Goal: Task Accomplishment & Management: Manage account settings

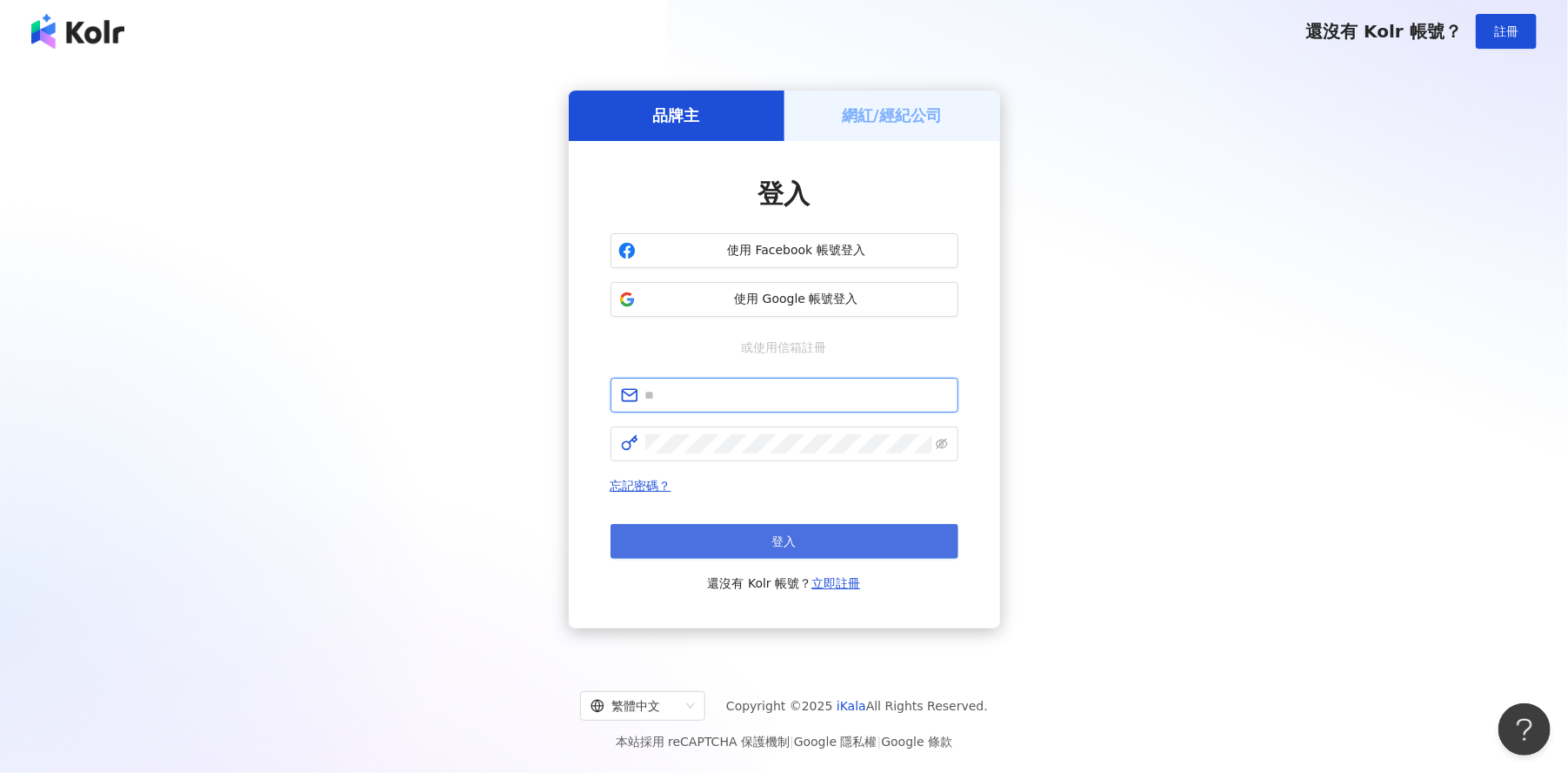
type input "**********"
click at [752, 545] on button "登入" at bounding box center [784, 541] width 347 height 35
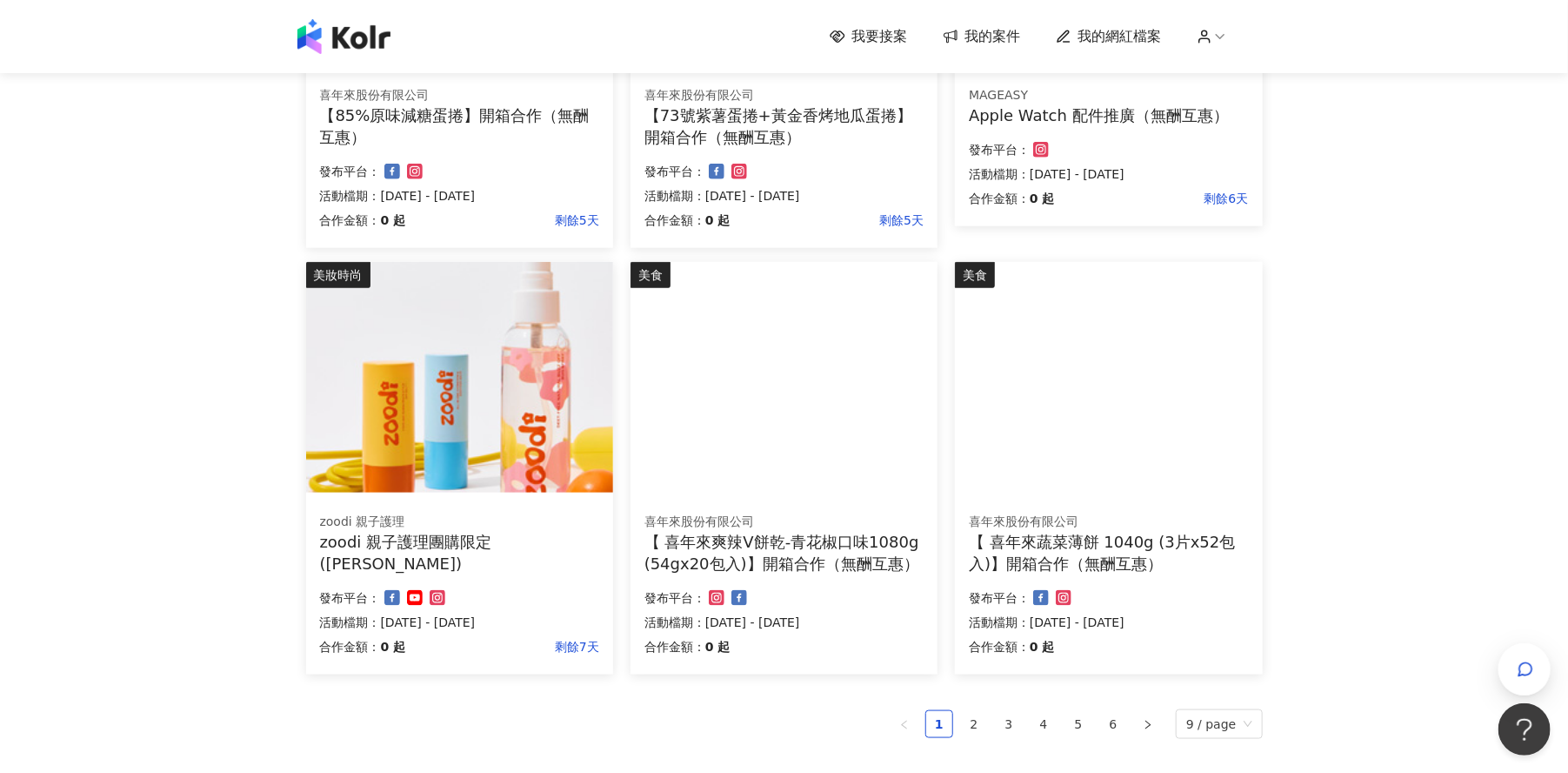
scroll to position [871, 0]
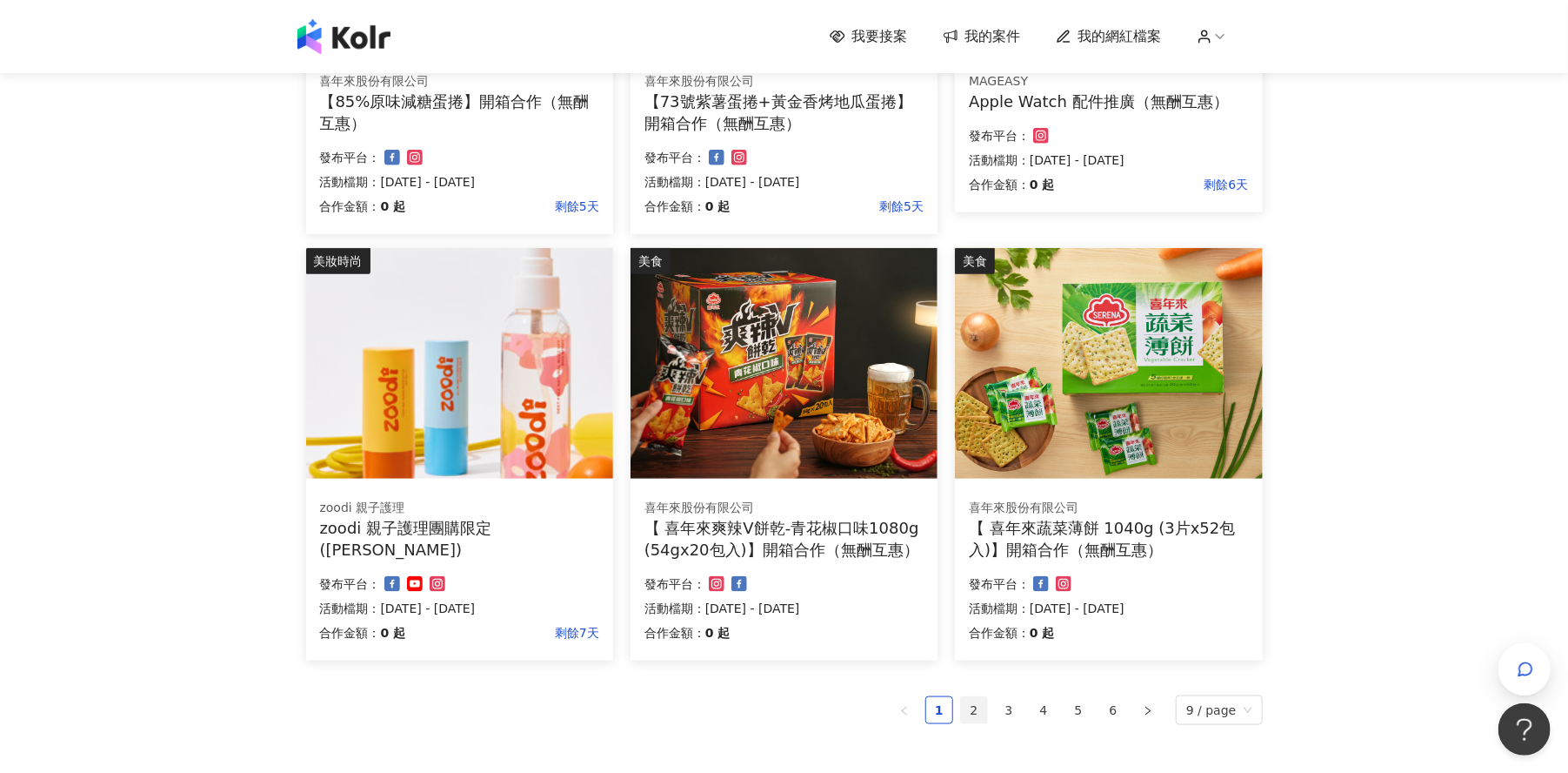
click at [981, 711] on link "2" at bounding box center [974, 710] width 26 height 26
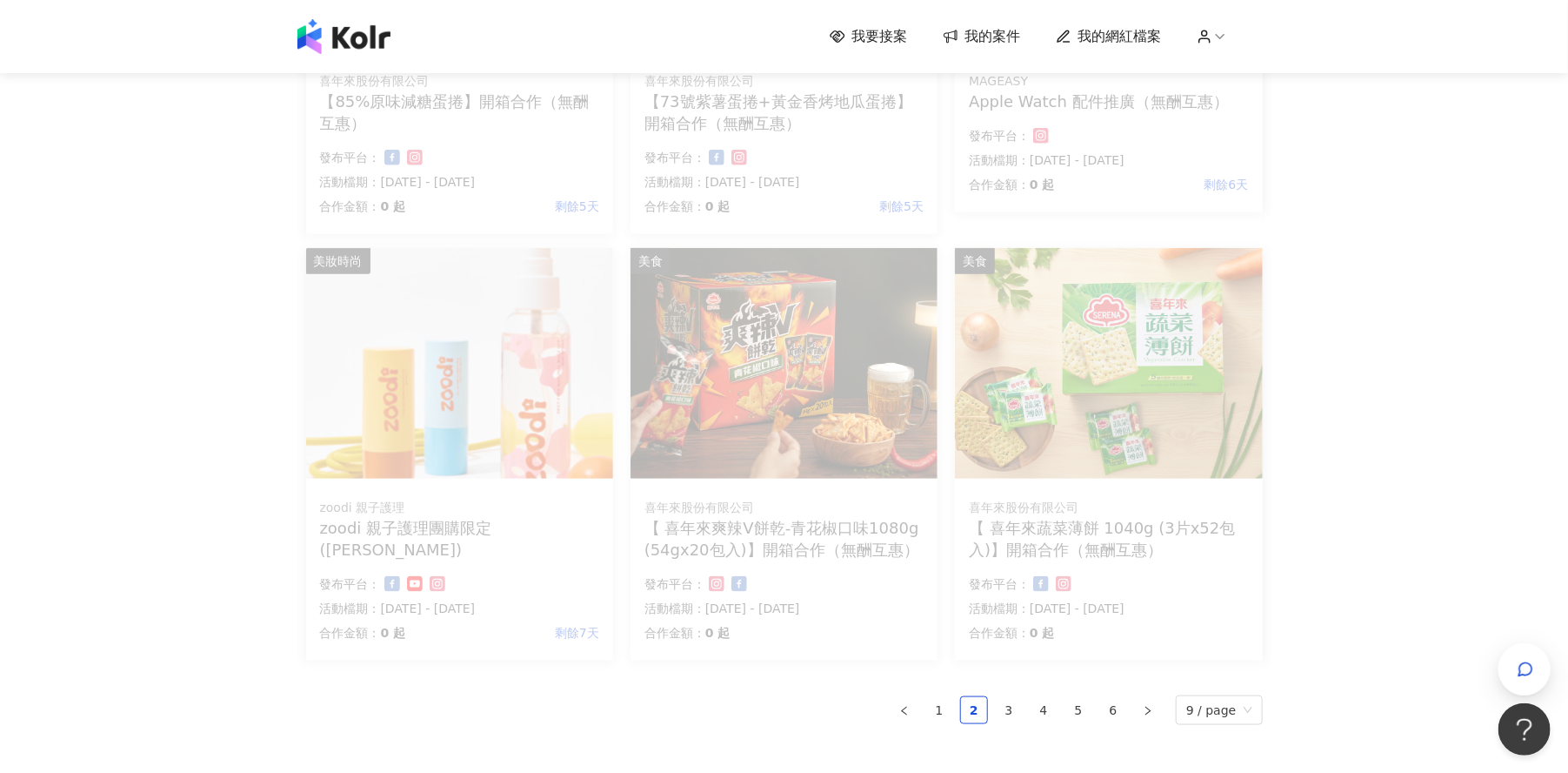
scroll to position [849, 0]
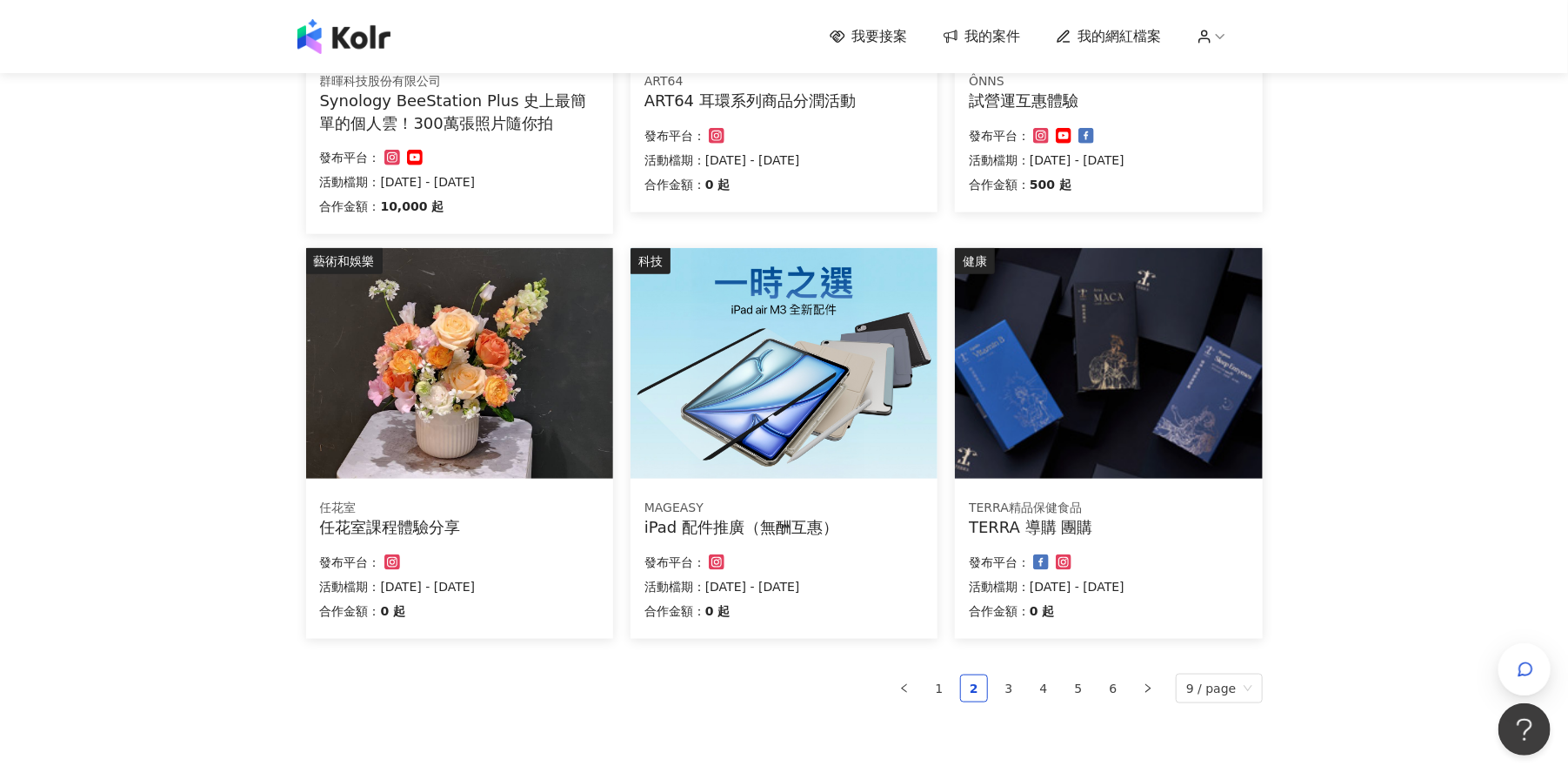
click at [1379, 327] on div "我要接案 我的案件 我的網紅檔案 我要接案 搜尋 排序： 日期新到舊 篩選： 案件類型 發布平台 案件價格範圍 活動檔期 清除 套用 美妝時尚 GREENGO…" at bounding box center [784, 59] width 1568 height 1815
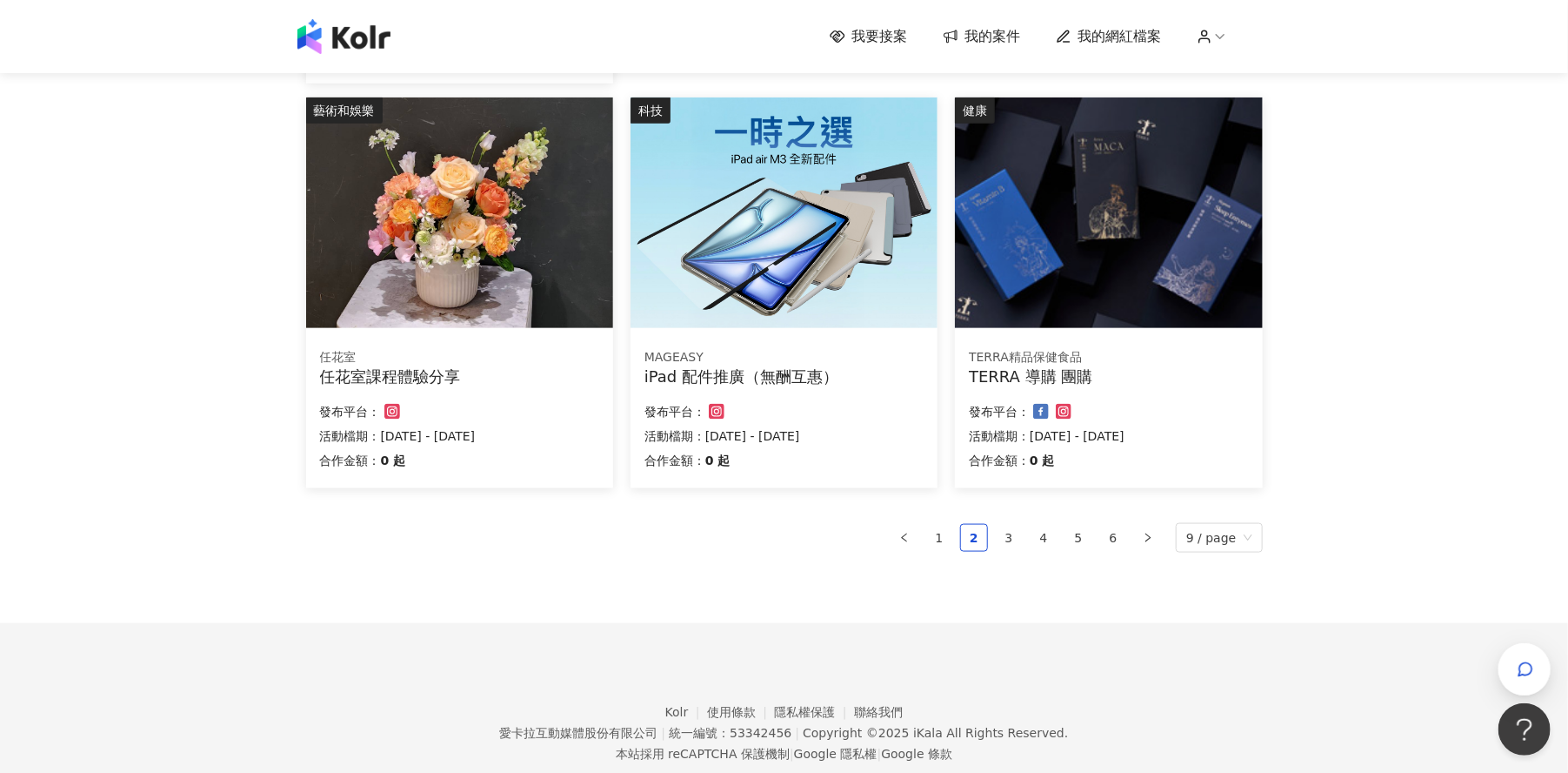
scroll to position [1042, 0]
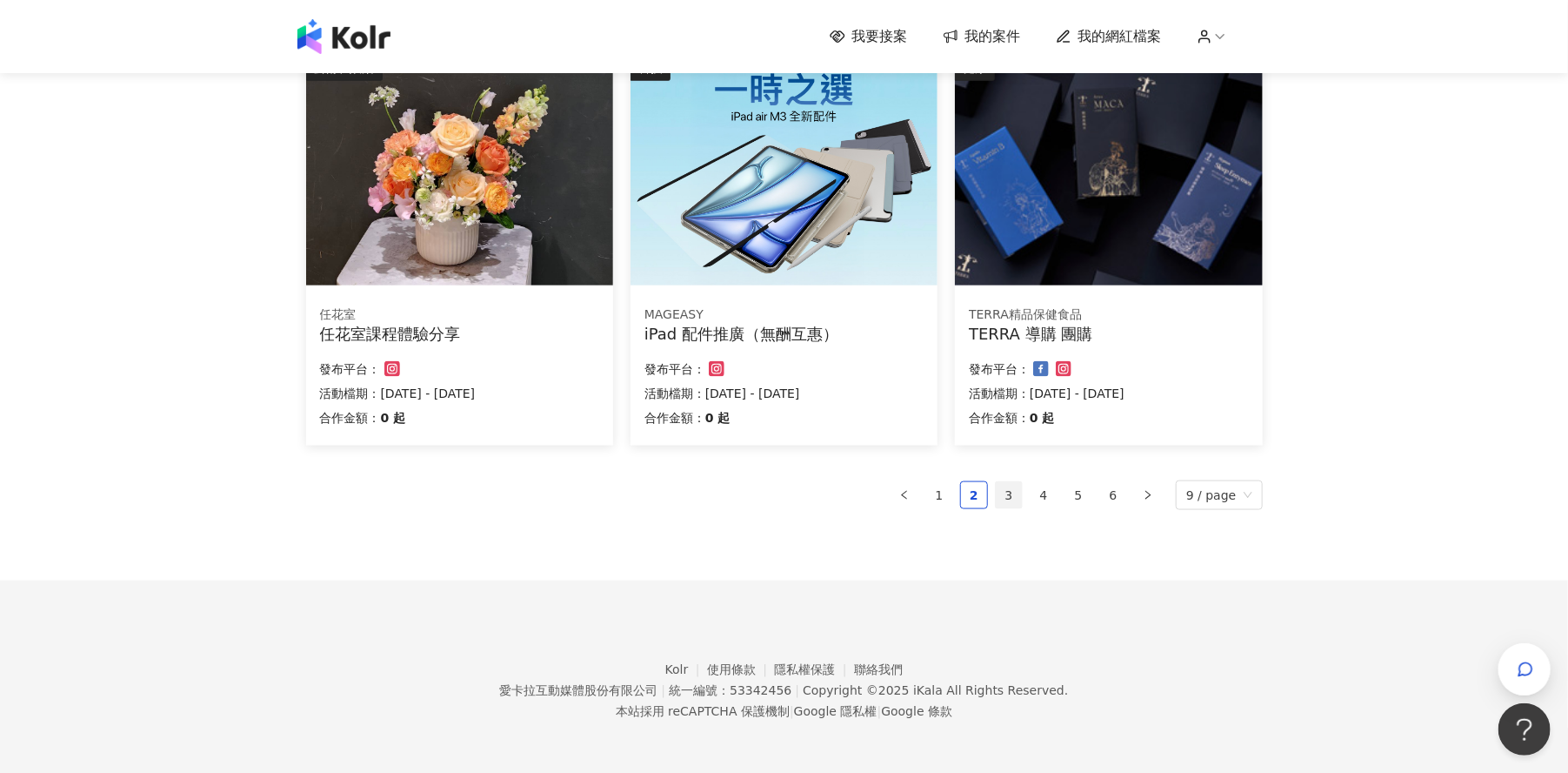
click at [1021, 495] on link "3" at bounding box center [1008, 495] width 26 height 26
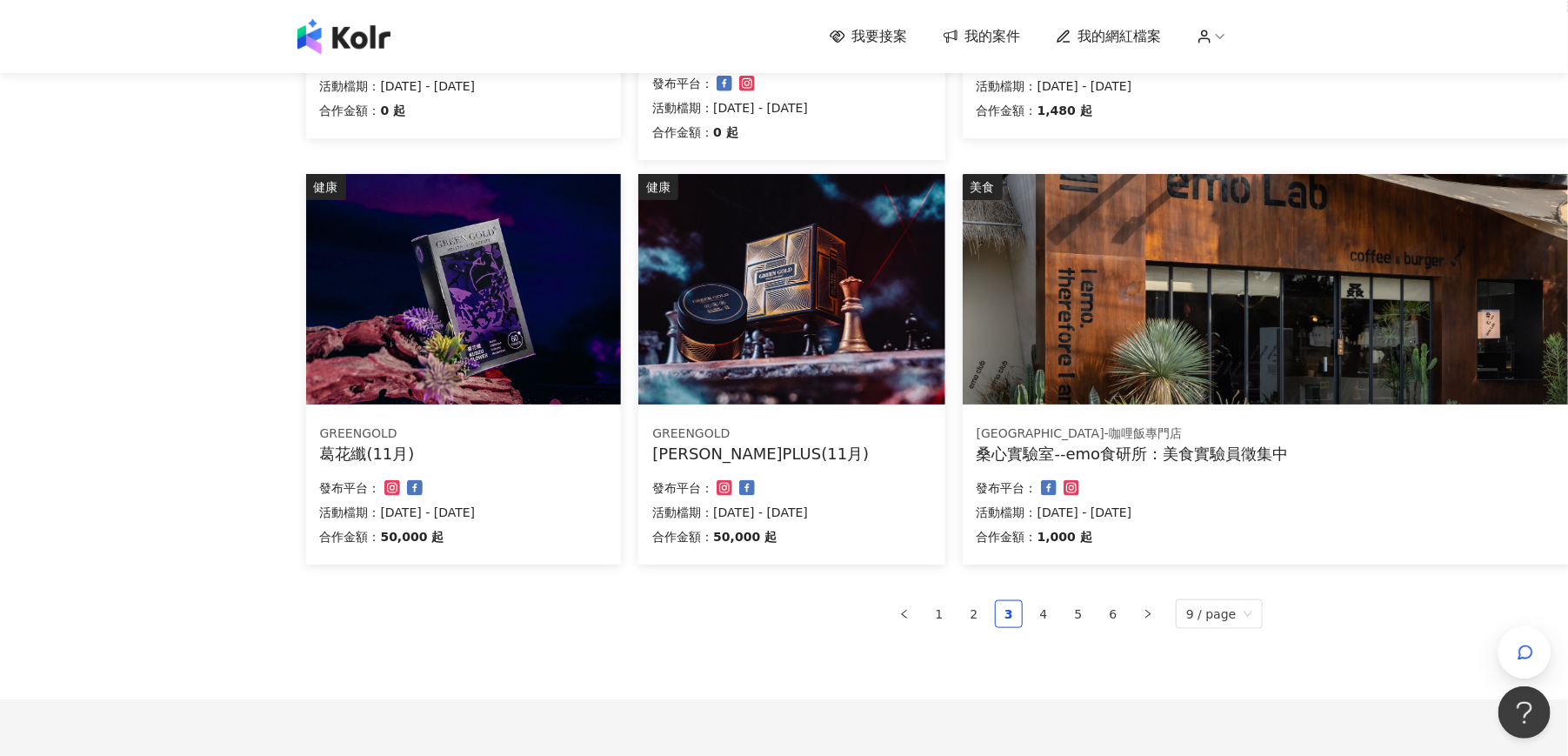
scroll to position [1080, 0]
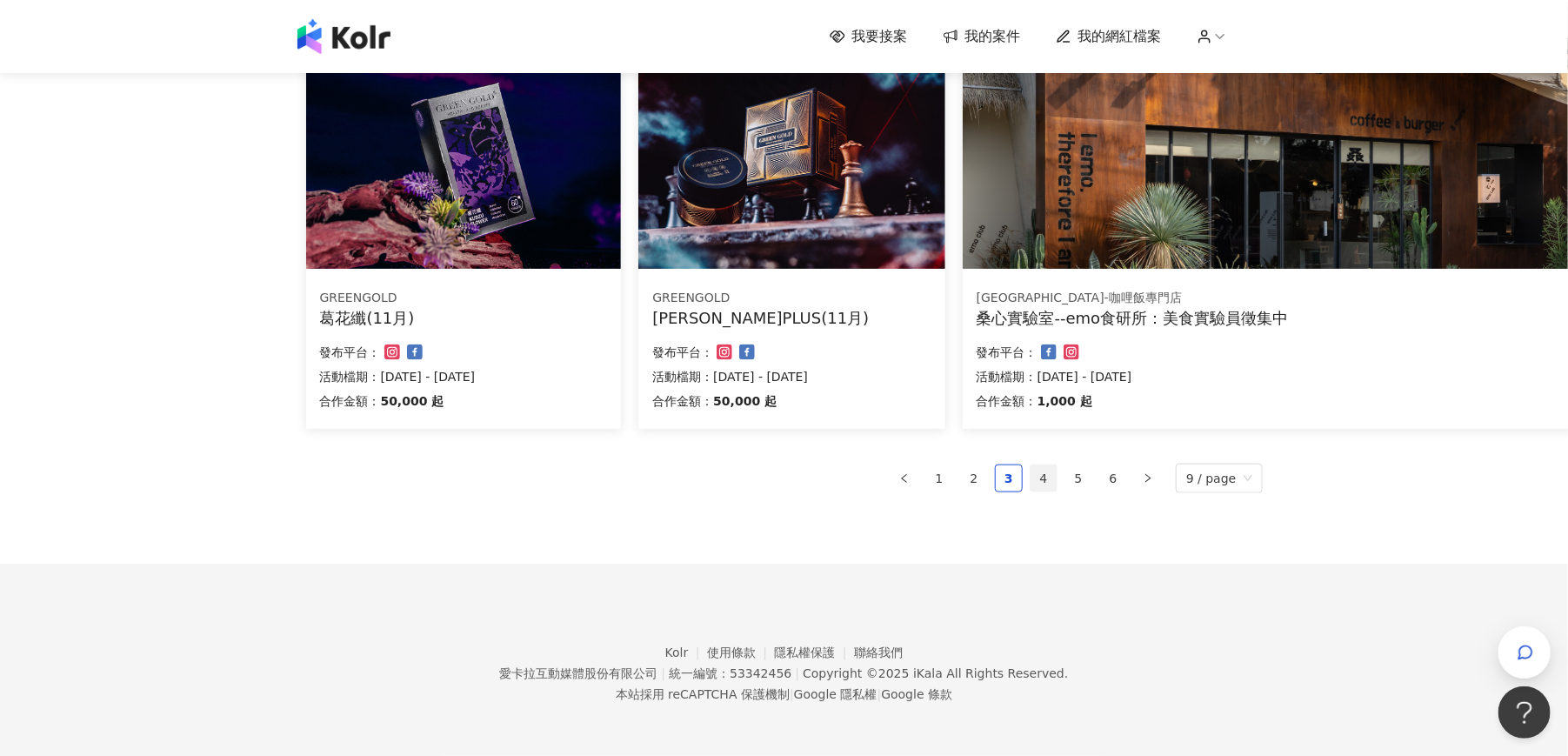
click at [1042, 474] on link "4" at bounding box center [1043, 478] width 26 height 26
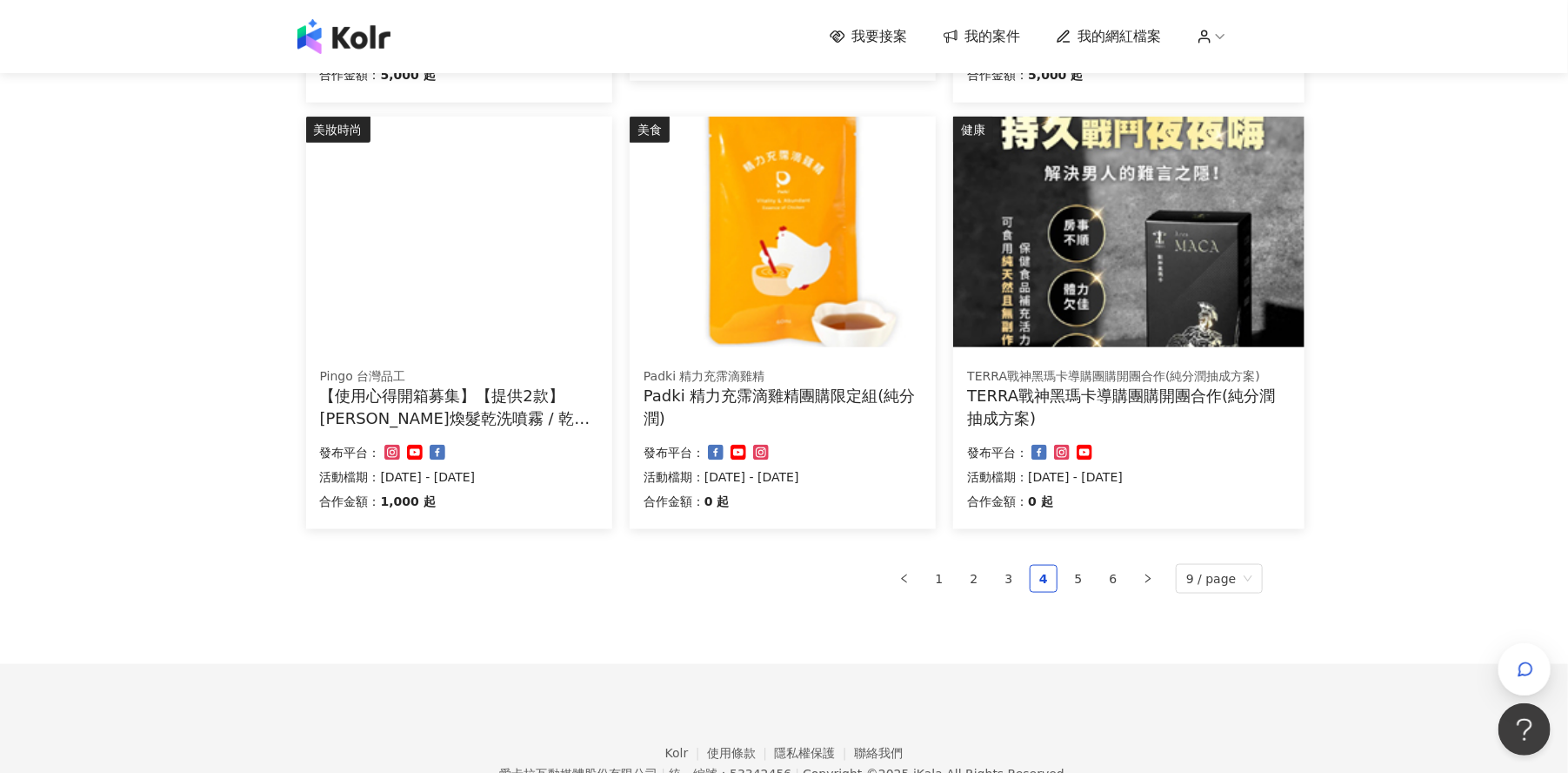
scroll to position [1063, 0]
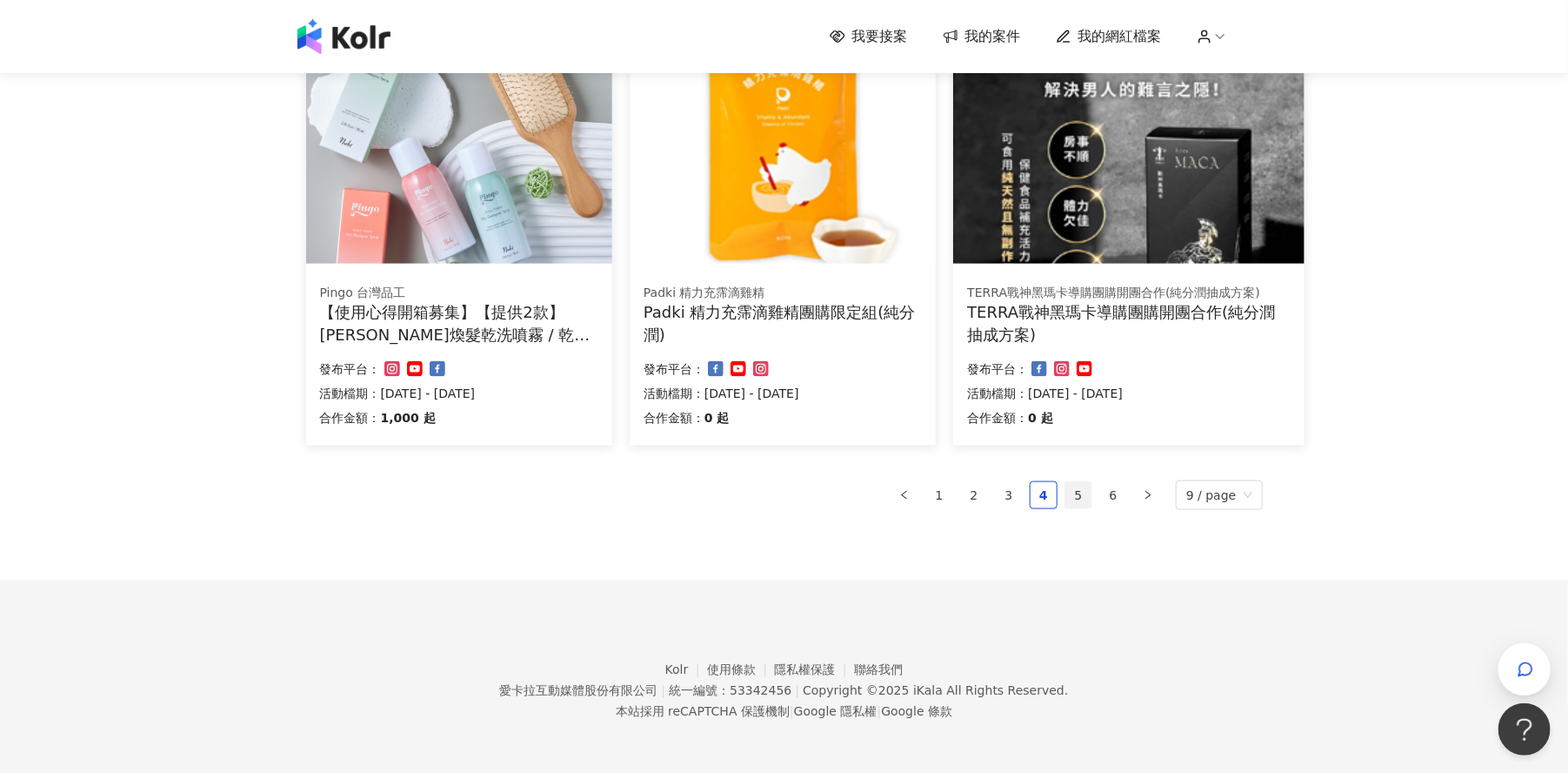
click at [1090, 493] on link "5" at bounding box center [1078, 495] width 26 height 26
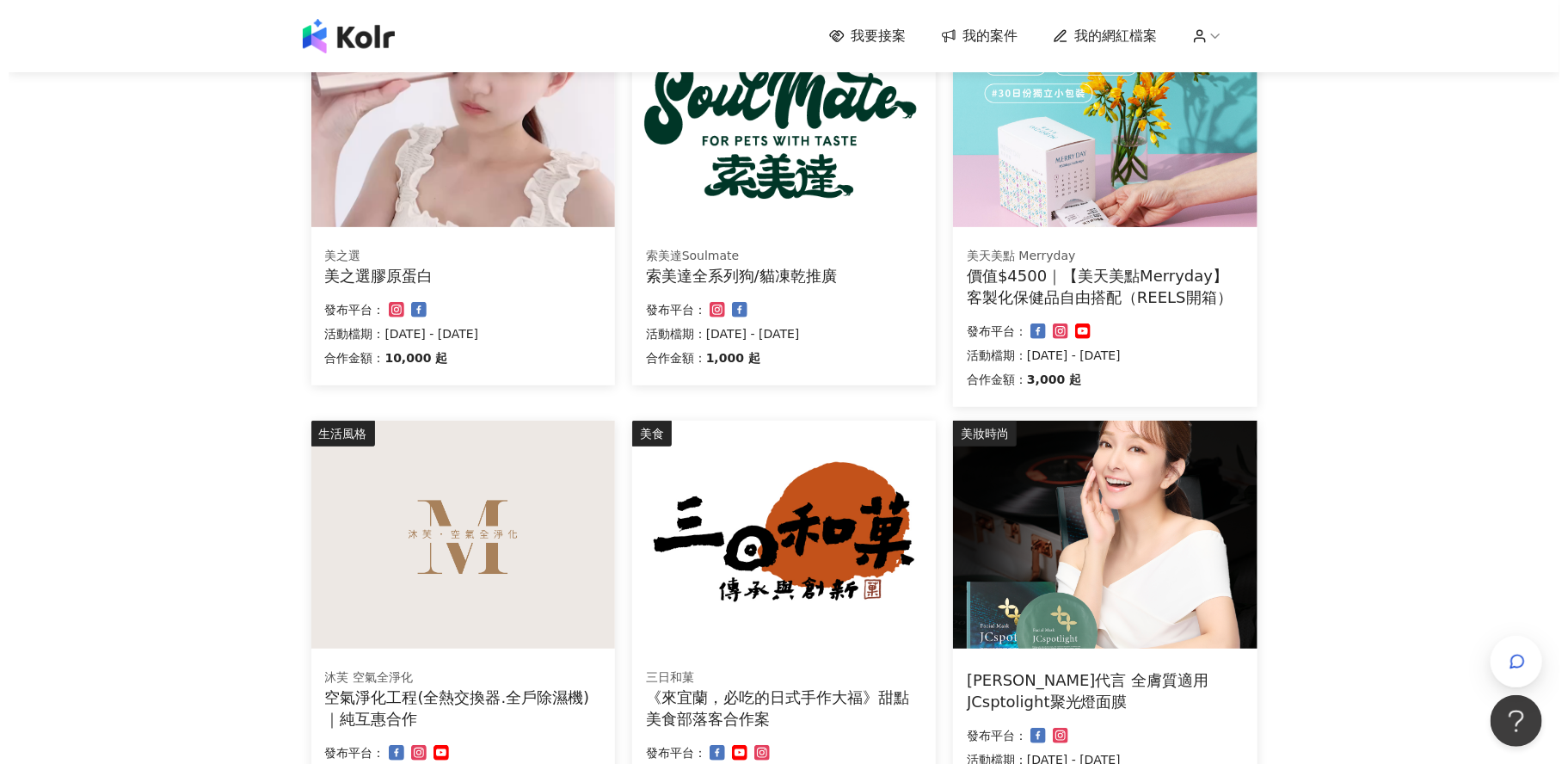
scroll to position [430, 0]
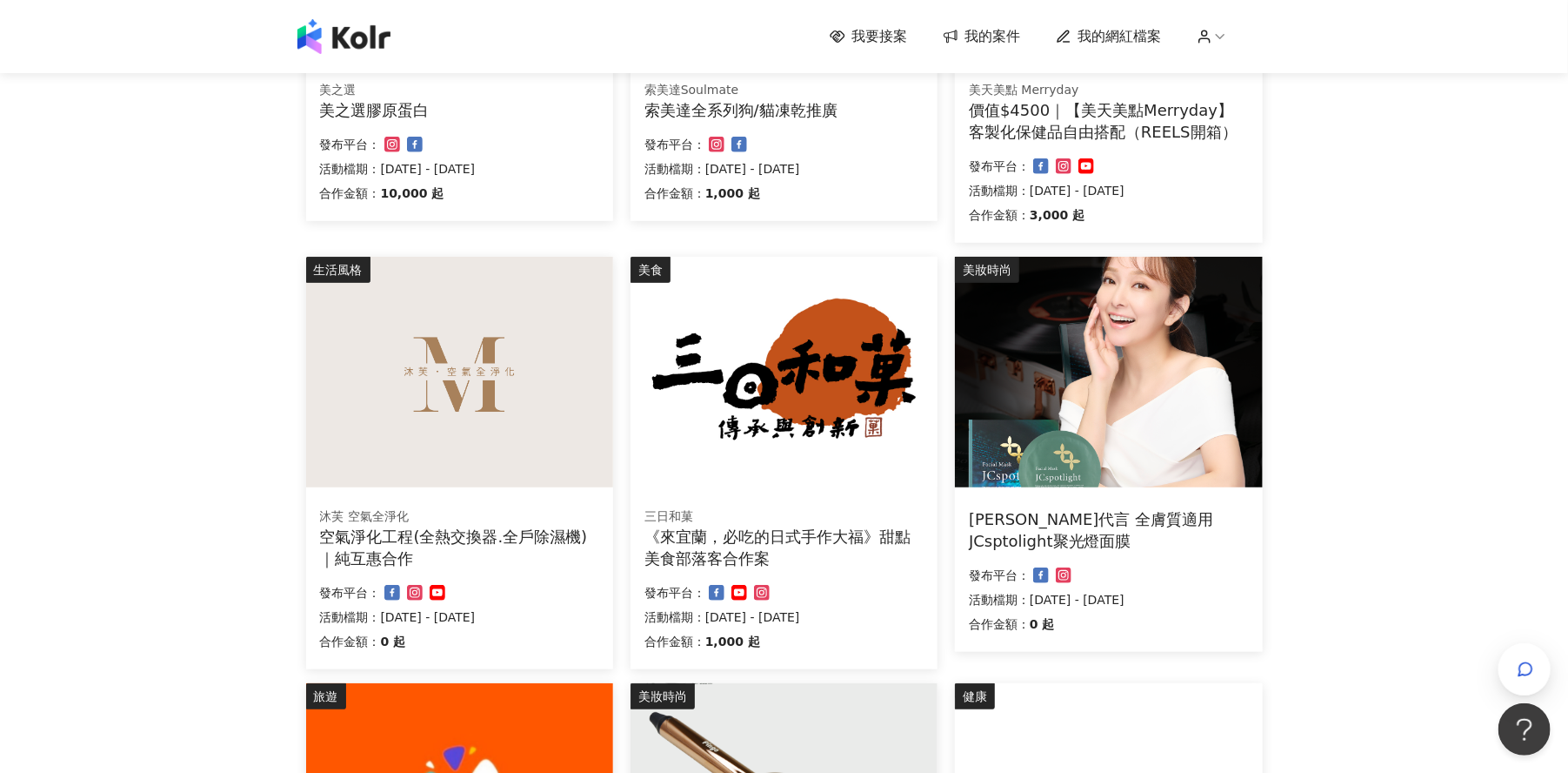
click at [557, 435] on img at bounding box center [459, 372] width 307 height 230
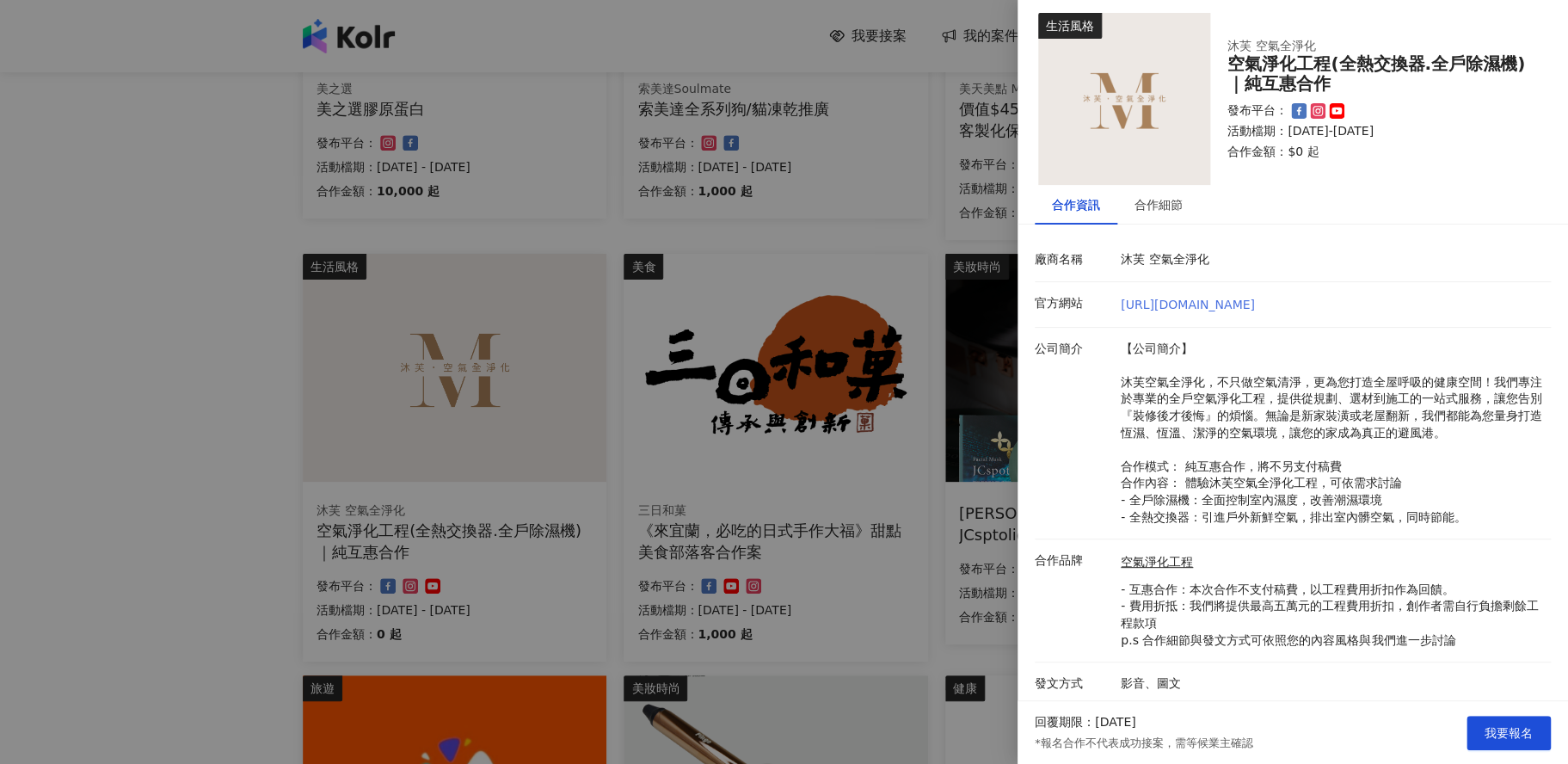
scroll to position [10, 0]
click at [1251, 298] on link "https://www.facebook.com/profile.php?id=61574006591255" at bounding box center [1188, 302] width 134 height 14
click at [1142, 193] on div "合作細節" at bounding box center [1158, 202] width 48 height 19
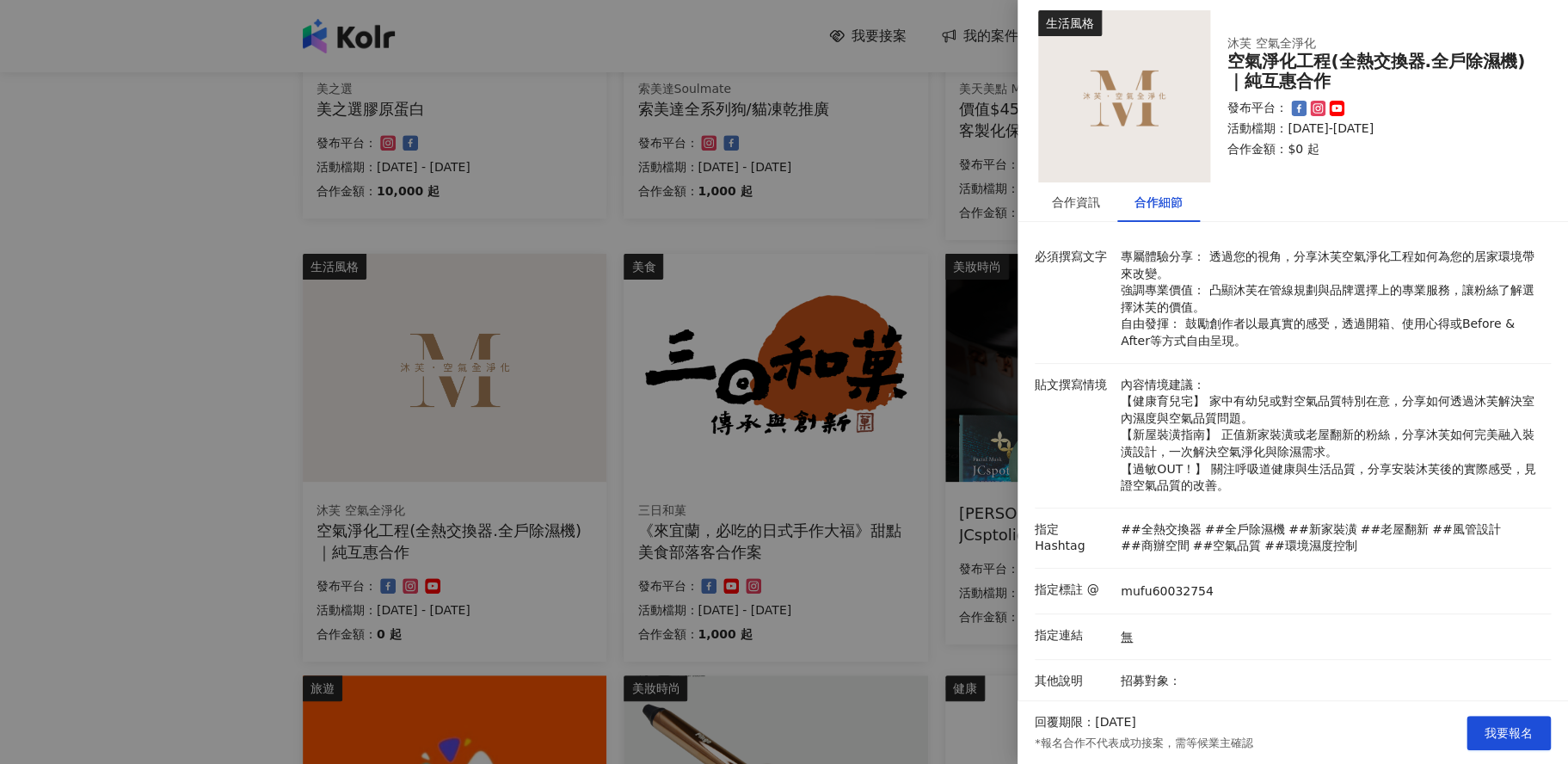
click at [255, 380] on div at bounding box center [784, 382] width 1568 height 764
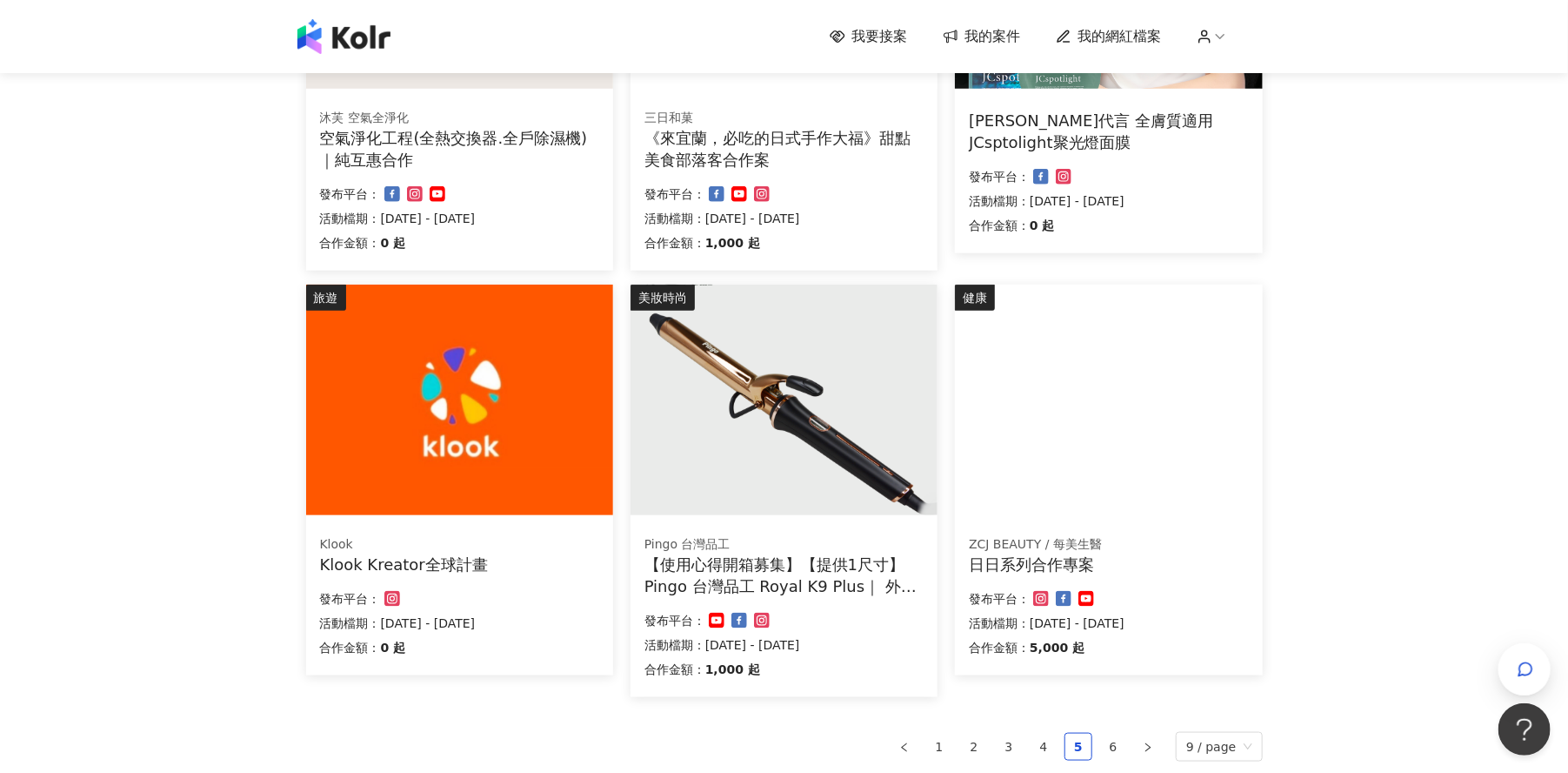
scroll to position [979, 0]
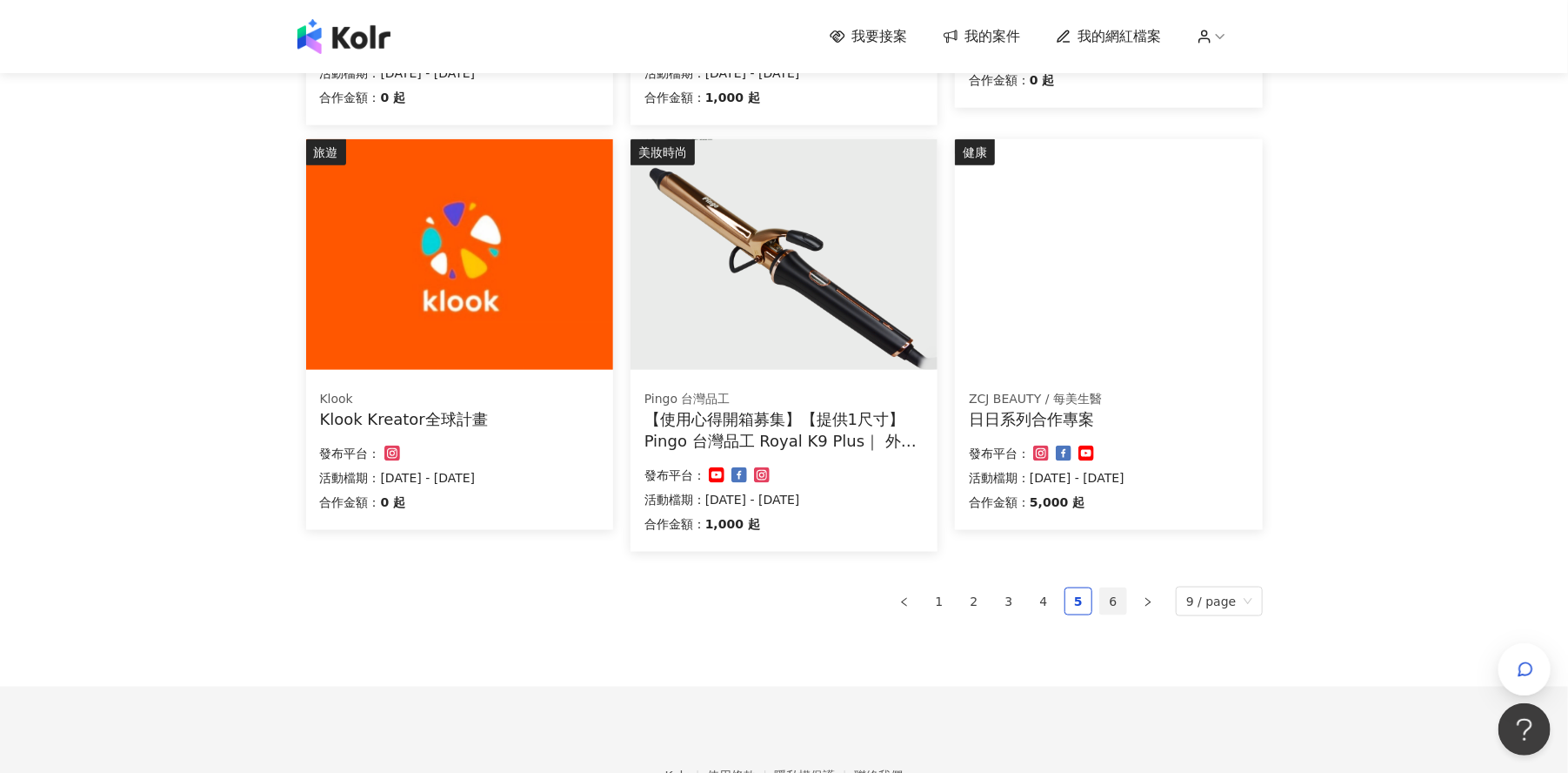
click at [1118, 606] on link "6" at bounding box center [1113, 602] width 26 height 26
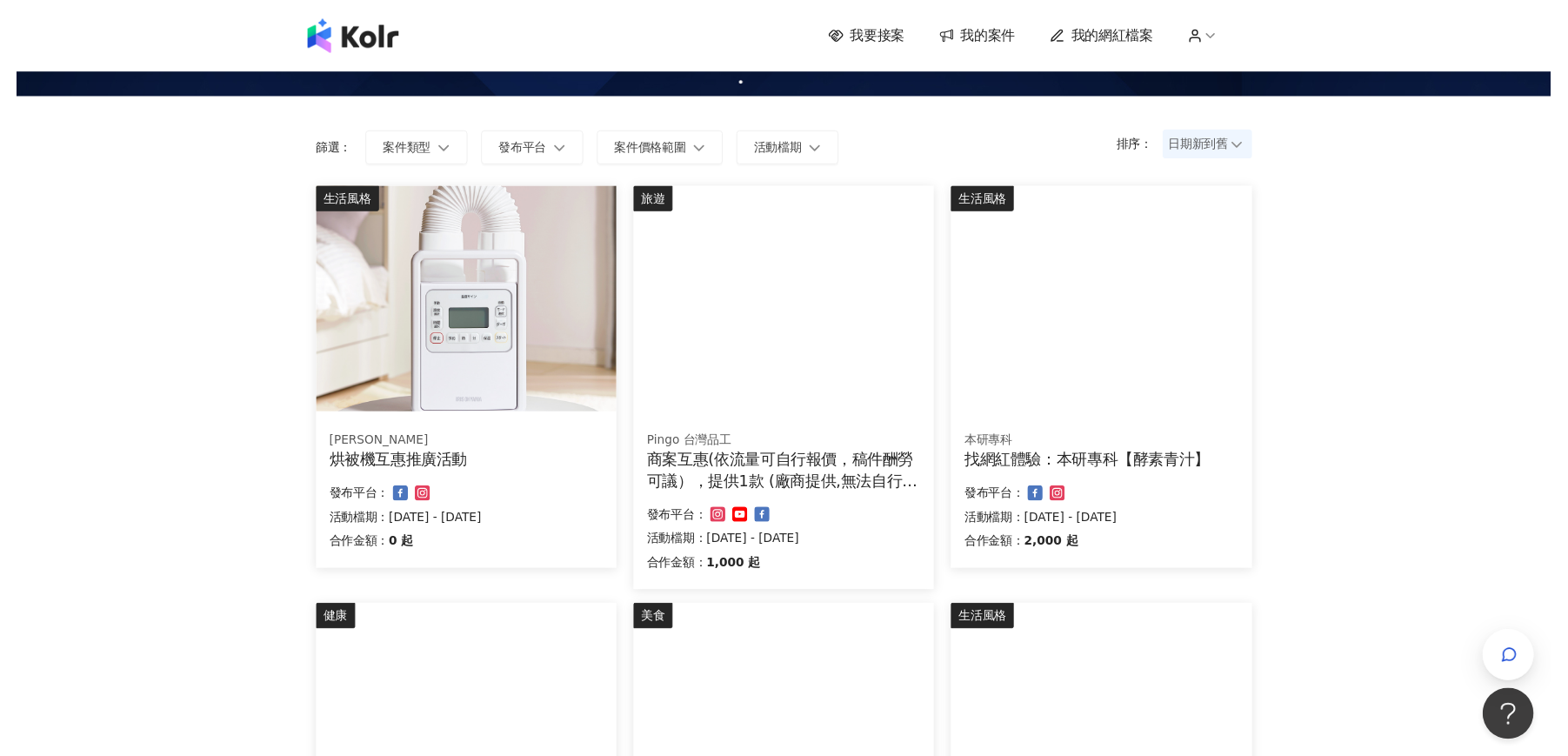
scroll to position [0, 0]
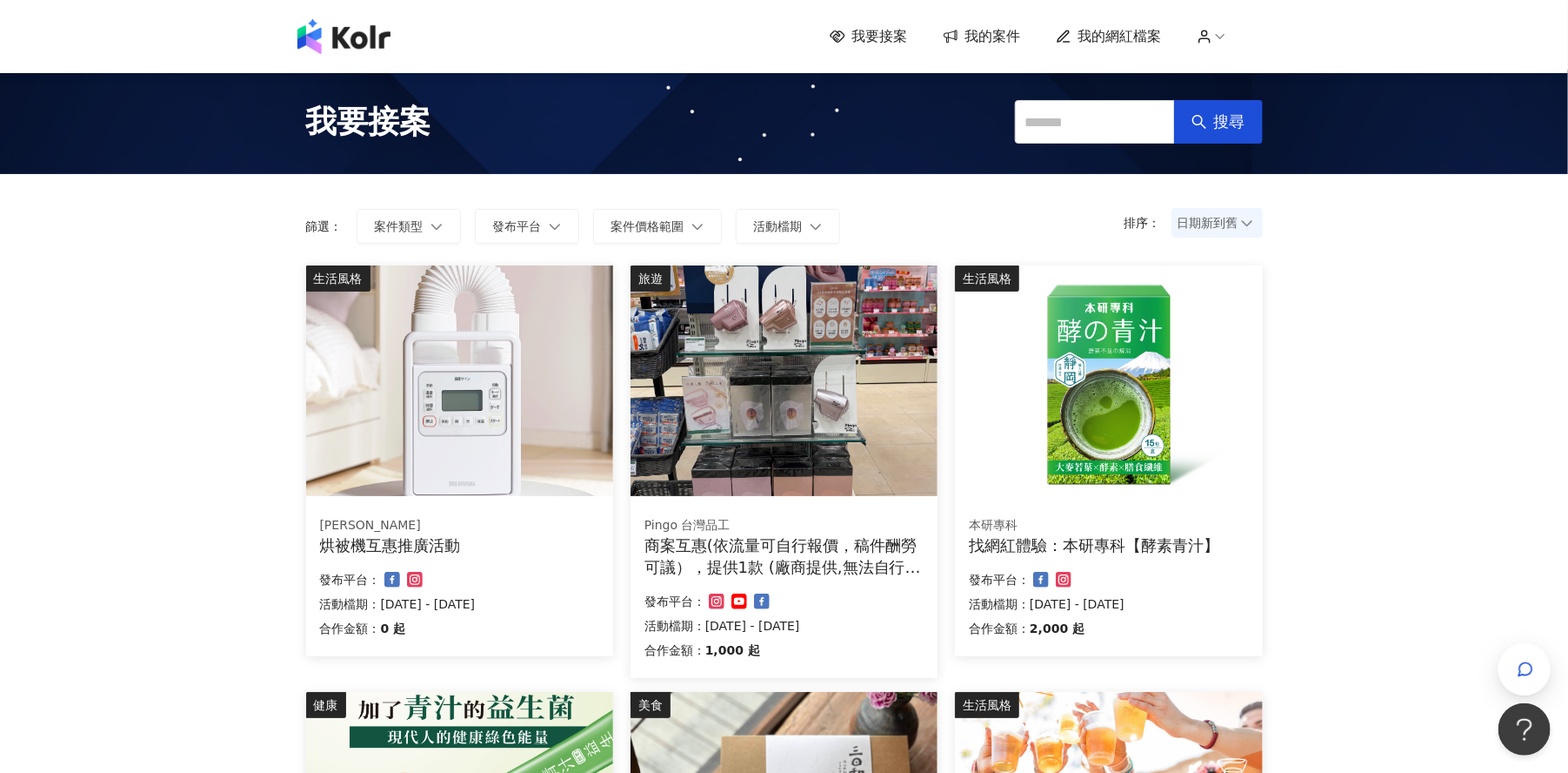
click at [1145, 37] on span "我的網紅檔案" at bounding box center [1120, 36] width 84 height 19
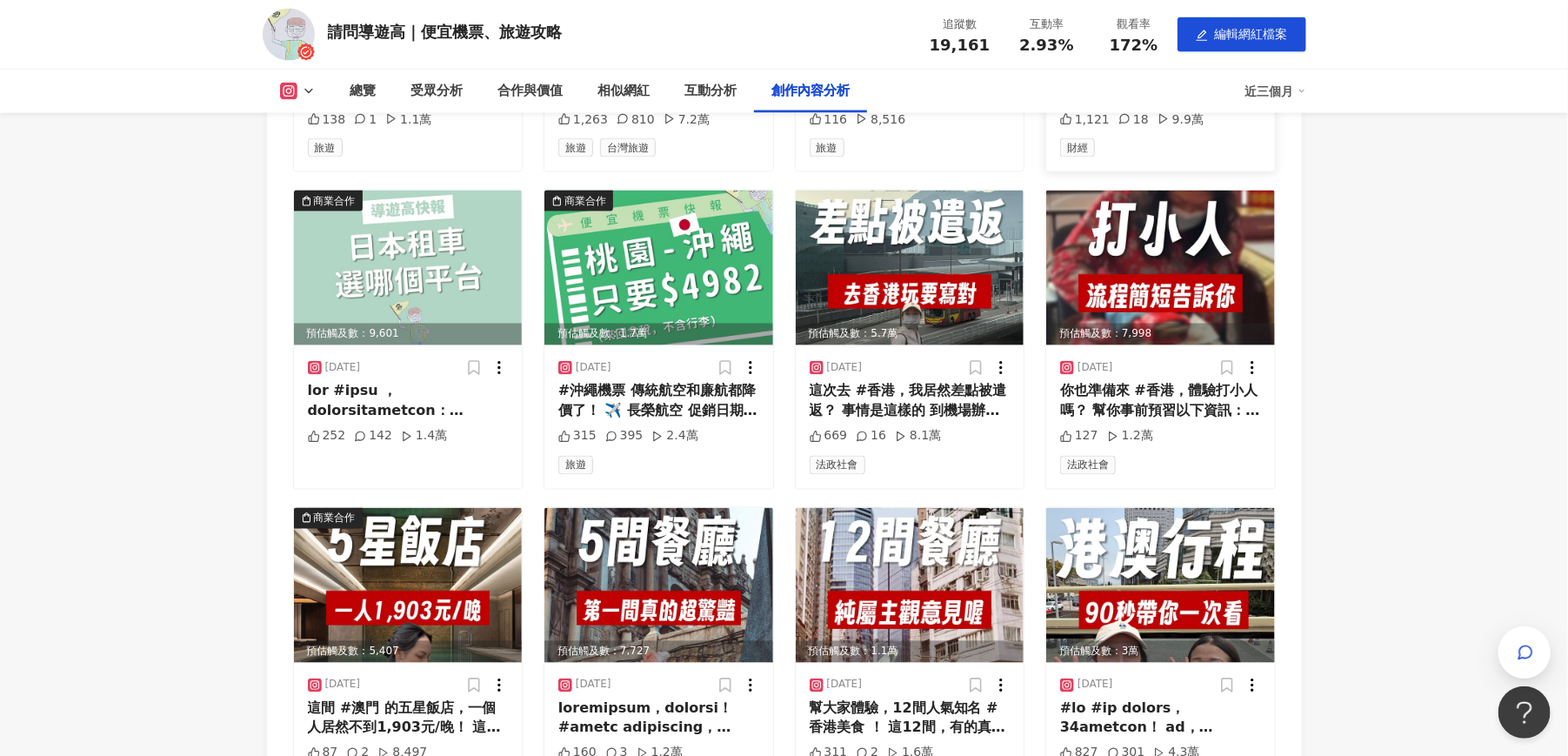
scroll to position [4792, 0]
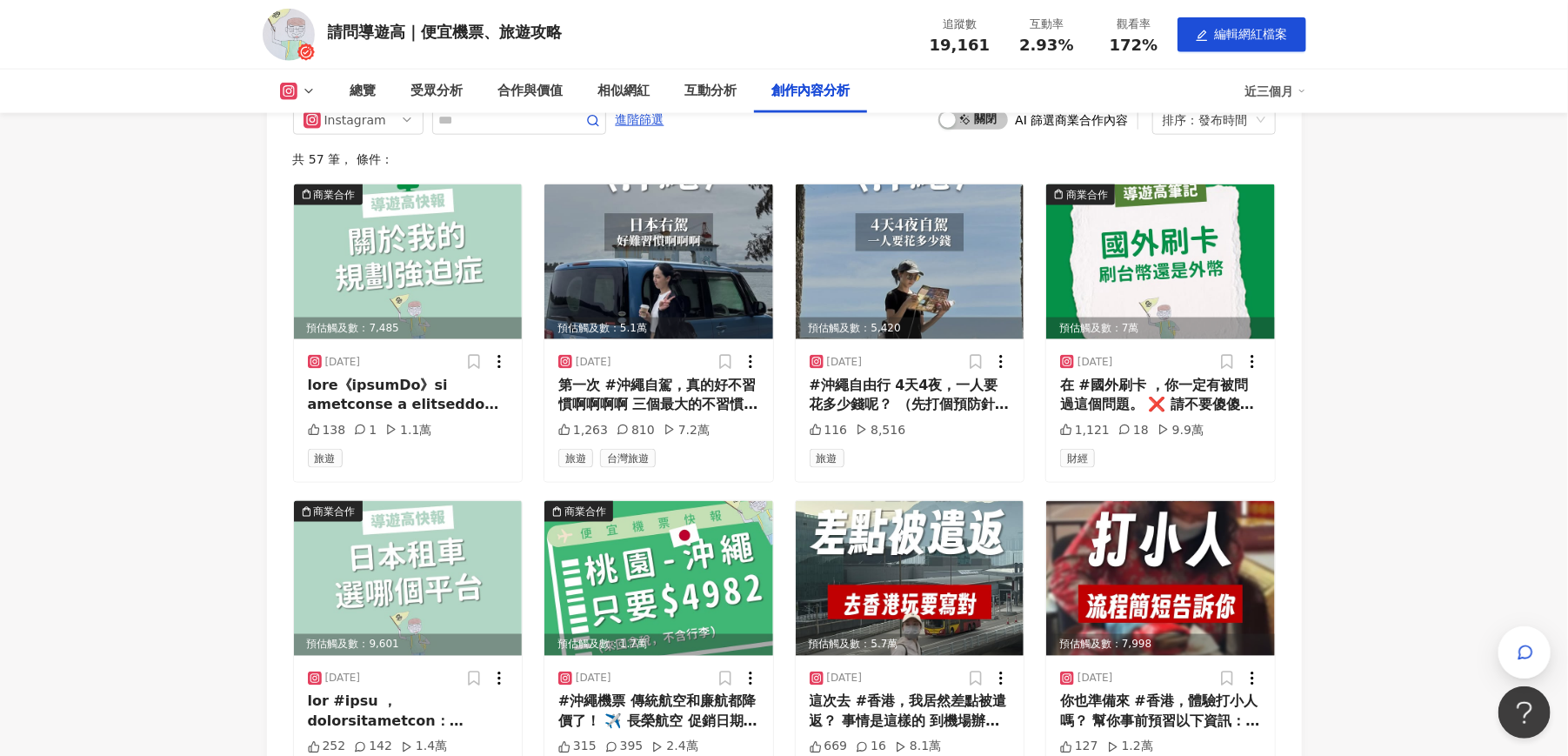
click at [303, 85] on icon at bounding box center [309, 92] width 14 height 14
click at [304, 163] on button "YouTube" at bounding box center [325, 164] width 105 height 24
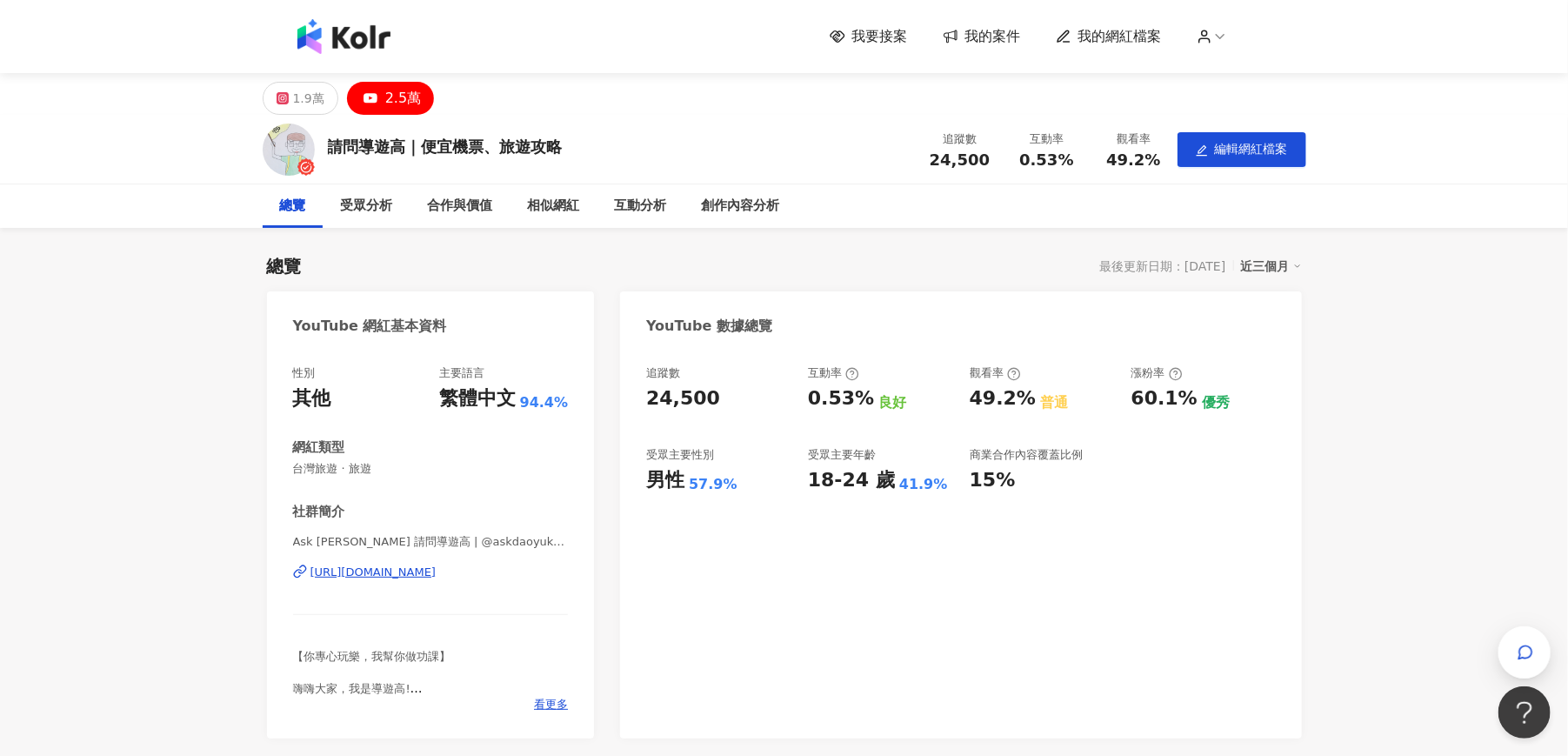
click at [336, 38] on img at bounding box center [343, 36] width 93 height 35
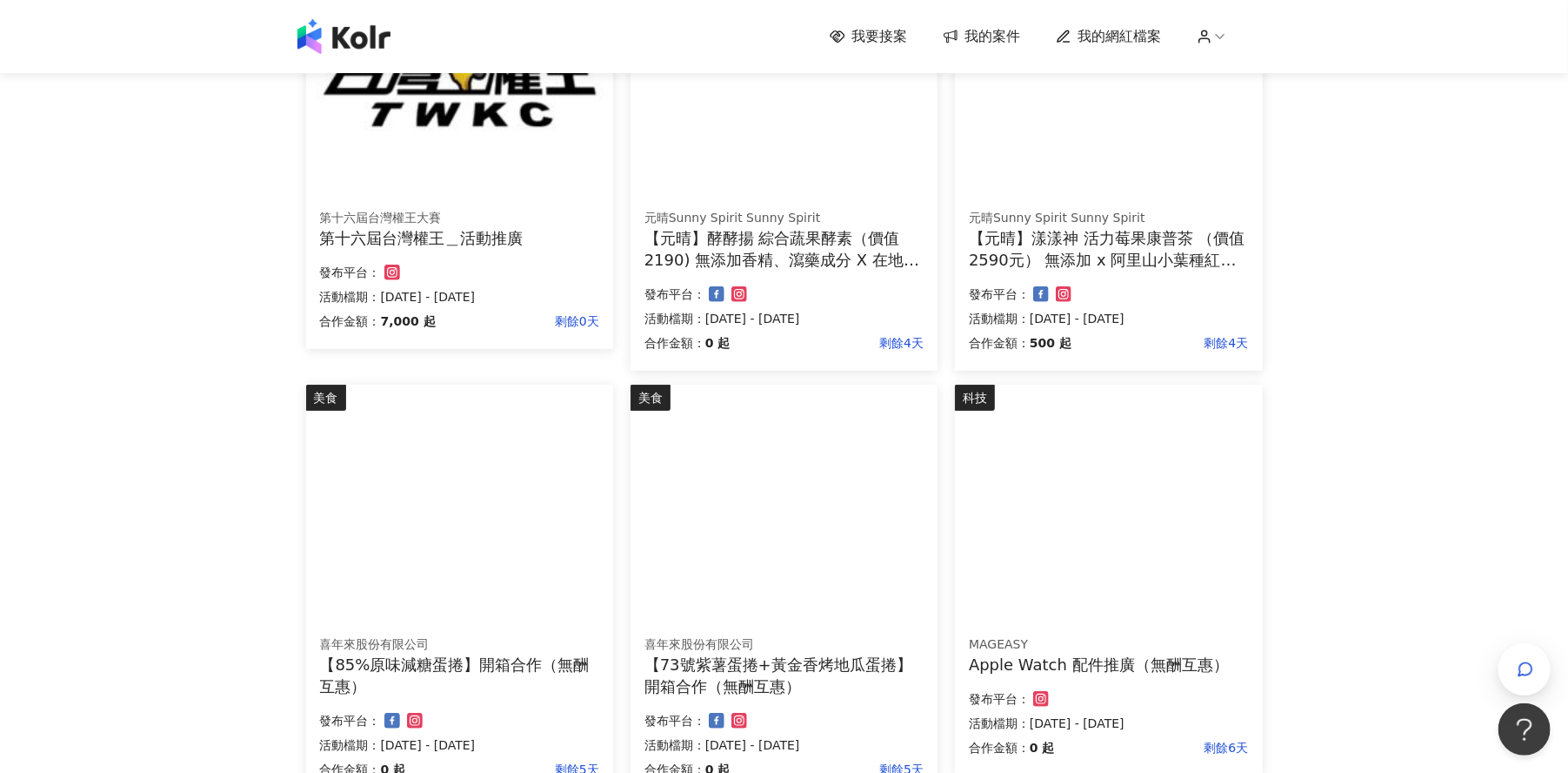
scroll to position [544, 0]
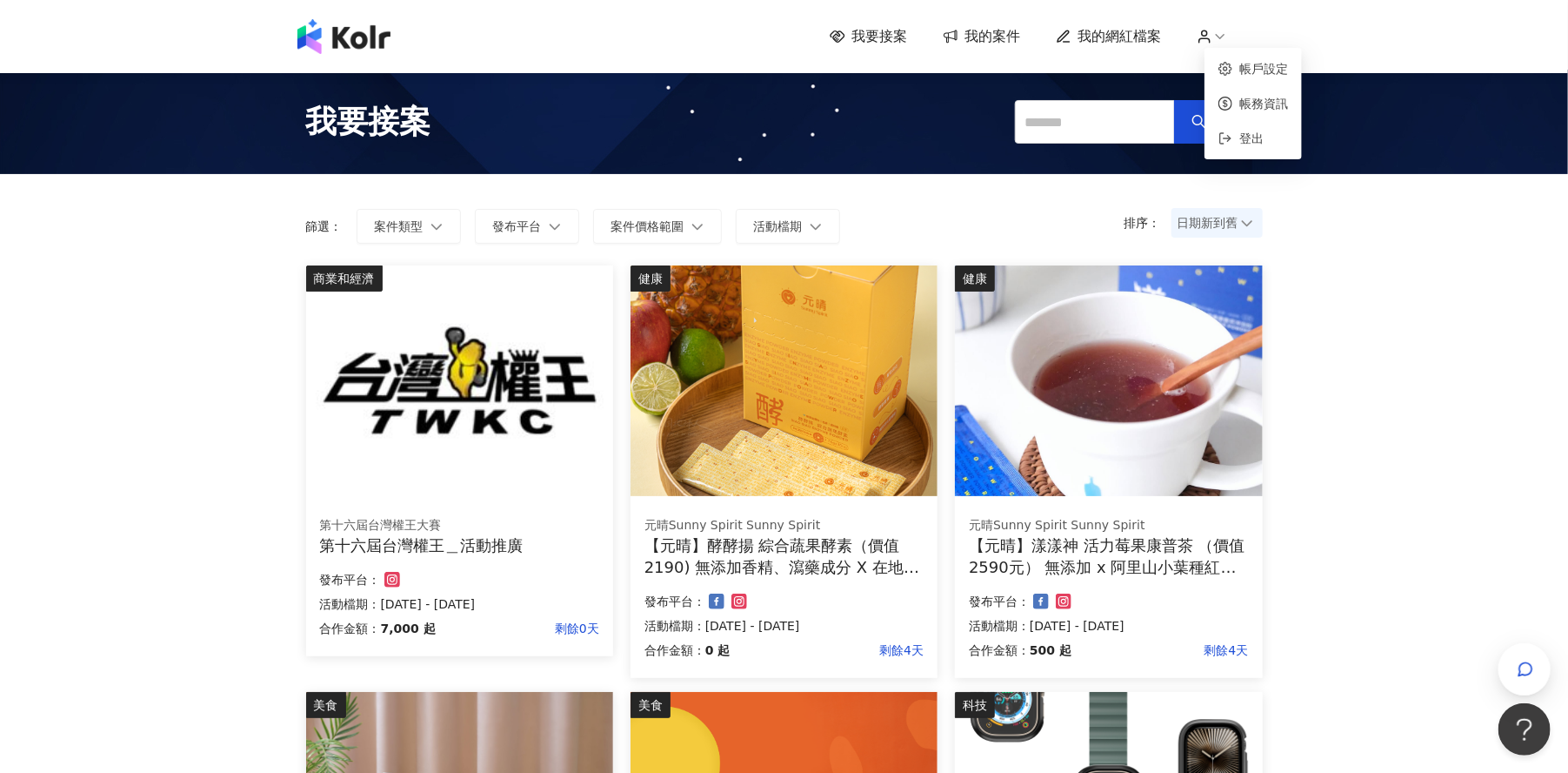
click at [1210, 38] on icon at bounding box center [1205, 40] width 10 height 4
click at [367, 39] on img at bounding box center [343, 36] width 93 height 35
click at [892, 36] on span "我要接案" at bounding box center [880, 36] width 56 height 19
click at [989, 32] on span "我的案件" at bounding box center [994, 36] width 56 height 19
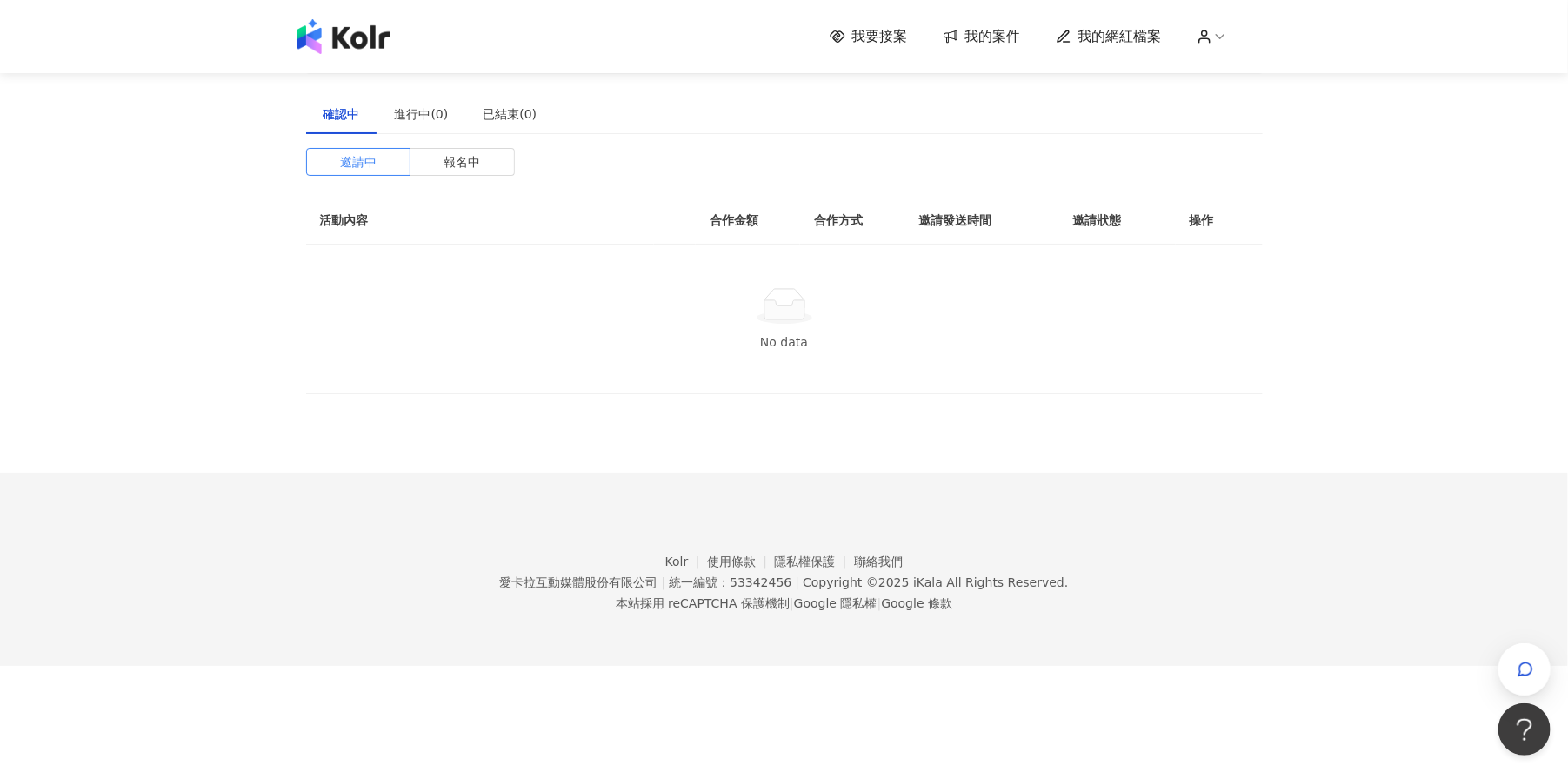
click at [1228, 41] on icon at bounding box center [1221, 37] width 16 height 16
click at [1427, 175] on div "我要接案 我的案件 我的網紅檔案 建議執行流程 確認中 進行中(0) 已結束(0) 邀請中 報名中 活動內容 合作金額 合作方式 邀請發送時間 邀請狀態 操作…" at bounding box center [784, 333] width 1568 height 665
